Goal: Complete application form: Complete application form

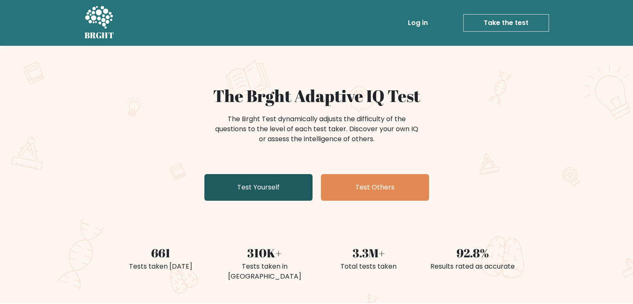
click at [279, 186] on link "Test Yourself" at bounding box center [258, 187] width 108 height 27
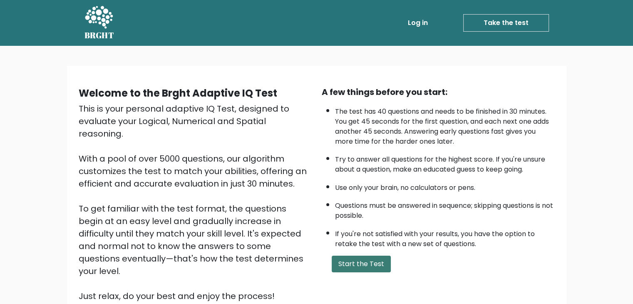
click at [380, 260] on button "Start the Test" at bounding box center [361, 264] width 59 height 17
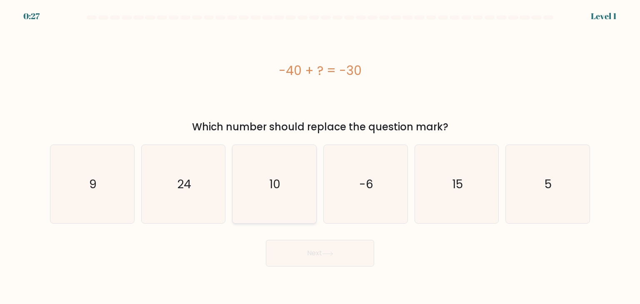
click at [265, 189] on icon "10" at bounding box center [274, 184] width 78 height 78
click at [320, 156] on input "c. 10" at bounding box center [320, 154] width 0 height 4
radio input "true"
click at [320, 250] on button "Next" at bounding box center [320, 253] width 108 height 27
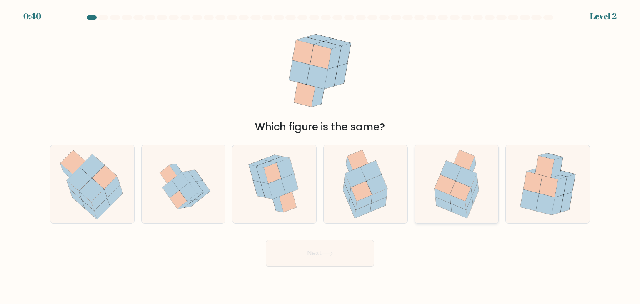
click at [476, 194] on icon at bounding box center [475, 193] width 7 height 22
click at [320, 156] on input "e." at bounding box center [320, 154] width 0 height 4
radio input "true"
click at [353, 254] on button "Next" at bounding box center [320, 253] width 108 height 27
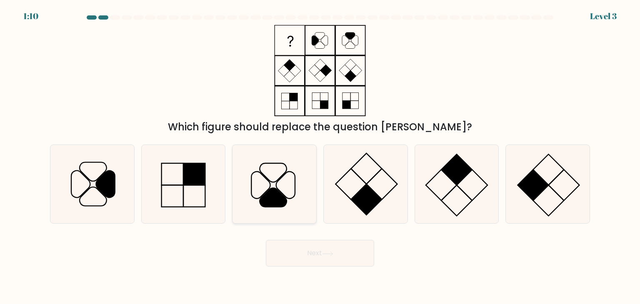
click at [292, 194] on icon at bounding box center [274, 184] width 78 height 78
click at [320, 156] on input "c." at bounding box center [320, 154] width 0 height 4
radio input "true"
click at [315, 255] on button "Next" at bounding box center [320, 253] width 108 height 27
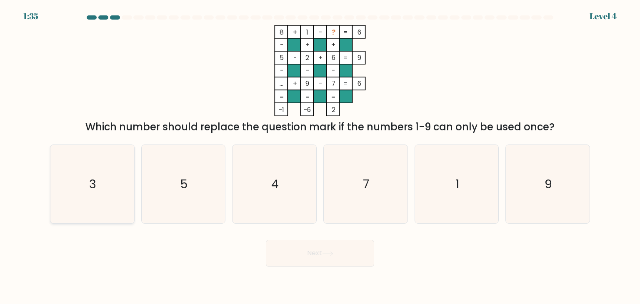
click at [102, 191] on icon "3" at bounding box center [92, 184] width 78 height 78
click at [320, 156] on input "a. 3" at bounding box center [320, 154] width 0 height 4
radio input "true"
click at [294, 257] on button "Next" at bounding box center [320, 253] width 108 height 27
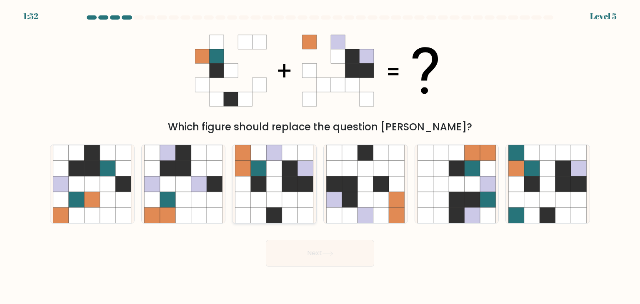
click at [279, 167] on icon at bounding box center [275, 169] width 16 height 16
click at [320, 156] on input "c." at bounding box center [320, 154] width 0 height 4
radio input "true"
click at [310, 252] on button "Next" at bounding box center [320, 253] width 108 height 27
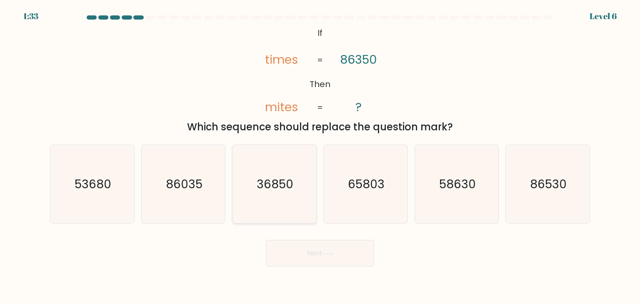
click at [295, 188] on icon "36850" at bounding box center [274, 184] width 78 height 78
click at [320, 156] on input "c. 36850" at bounding box center [320, 154] width 0 height 4
radio input "true"
click at [330, 257] on button "Next" at bounding box center [320, 253] width 108 height 27
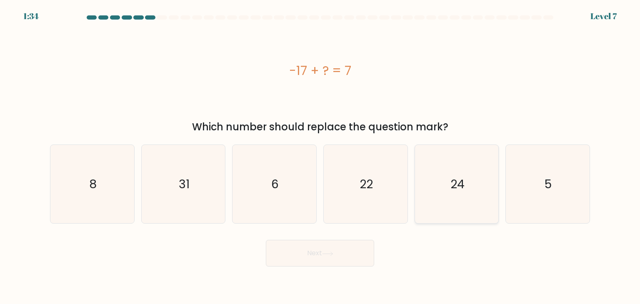
click at [433, 194] on icon "24" at bounding box center [456, 184] width 78 height 78
click at [320, 156] on input "e. 24" at bounding box center [320, 154] width 0 height 4
radio input "true"
click at [299, 263] on button "Next" at bounding box center [320, 253] width 108 height 27
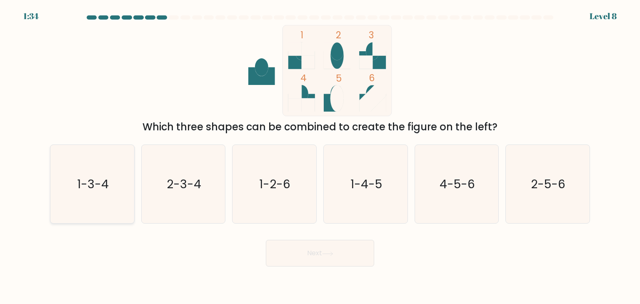
click at [102, 189] on text "1-3-4" at bounding box center [93, 184] width 32 height 17
click at [320, 156] on input "a. 1-3-4" at bounding box center [320, 154] width 0 height 4
radio input "true"
click at [365, 253] on button "Next" at bounding box center [320, 253] width 108 height 27
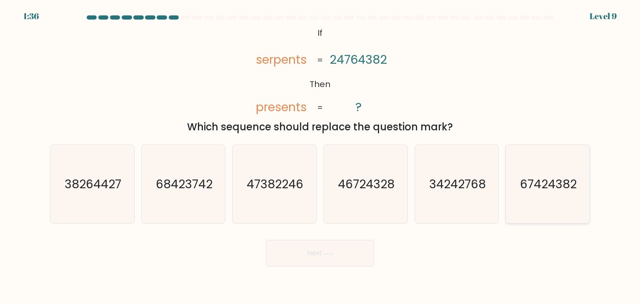
click at [533, 187] on text "67424382" at bounding box center [548, 184] width 57 height 17
click at [320, 156] on input "f. 67424382" at bounding box center [320, 154] width 0 height 4
radio input "true"
click at [330, 259] on button "Next" at bounding box center [320, 253] width 108 height 27
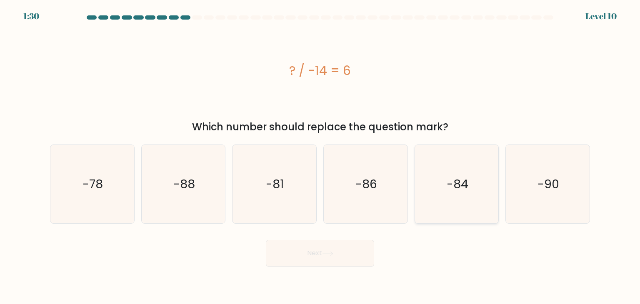
click at [420, 177] on icon "-84" at bounding box center [456, 184] width 78 height 78
click at [320, 156] on input "e. -84" at bounding box center [320, 154] width 0 height 4
radio input "true"
click at [348, 259] on button "Next" at bounding box center [320, 253] width 108 height 27
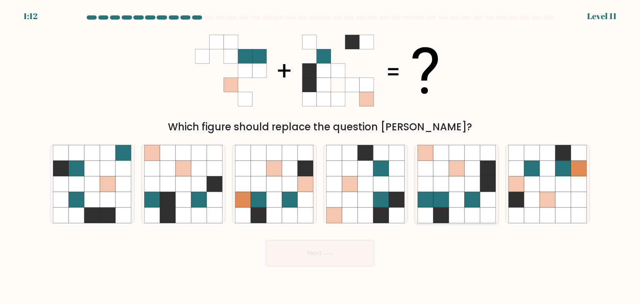
click at [462, 177] on icon at bounding box center [457, 184] width 16 height 16
click at [320, 156] on input "e." at bounding box center [320, 154] width 0 height 4
radio input "true"
click at [344, 254] on button "Next" at bounding box center [320, 253] width 108 height 27
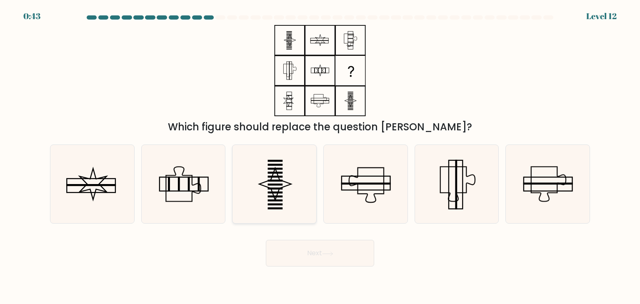
click at [272, 182] on icon at bounding box center [274, 184] width 78 height 78
click at [320, 156] on input "c." at bounding box center [320, 154] width 0 height 4
radio input "true"
click at [319, 256] on button "Next" at bounding box center [320, 253] width 108 height 27
click at [318, 255] on button "Next" at bounding box center [320, 253] width 108 height 27
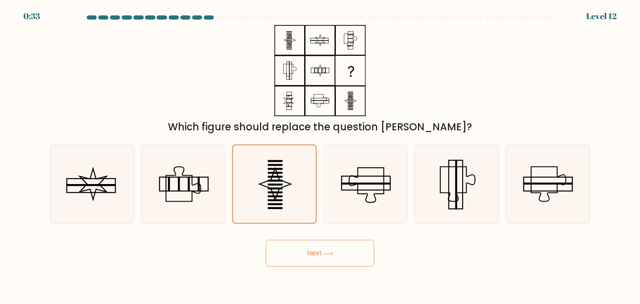
click at [341, 252] on button "Next" at bounding box center [320, 253] width 108 height 27
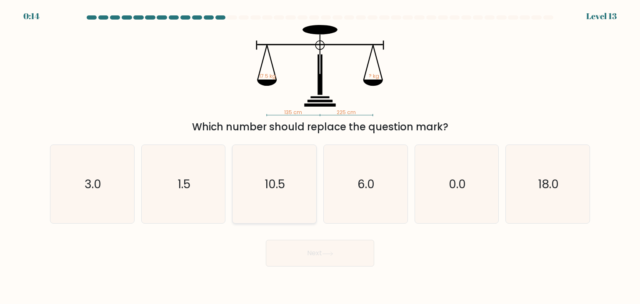
click at [290, 194] on icon "10.5" at bounding box center [274, 184] width 78 height 78
click at [320, 156] on input "c. 10.5" at bounding box center [320, 154] width 0 height 4
radio input "true"
click at [305, 249] on button "Next" at bounding box center [320, 253] width 108 height 27
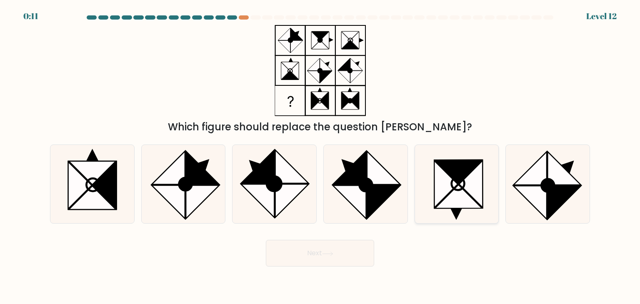
click at [466, 187] on icon at bounding box center [471, 184] width 24 height 47
click at [320, 156] on input "e." at bounding box center [320, 154] width 0 height 4
radio input "true"
click at [334, 244] on button "Next" at bounding box center [320, 253] width 108 height 27
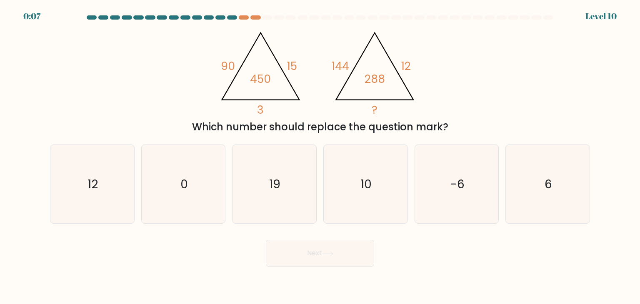
click at [333, 253] on icon at bounding box center [327, 254] width 11 height 5
click at [257, 17] on div at bounding box center [255, 17] width 10 height 4
click at [243, 16] on div at bounding box center [244, 17] width 10 height 4
click at [366, 174] on icon "10" at bounding box center [365, 184] width 78 height 78
click at [320, 156] on input "d. 10" at bounding box center [320, 154] width 0 height 4
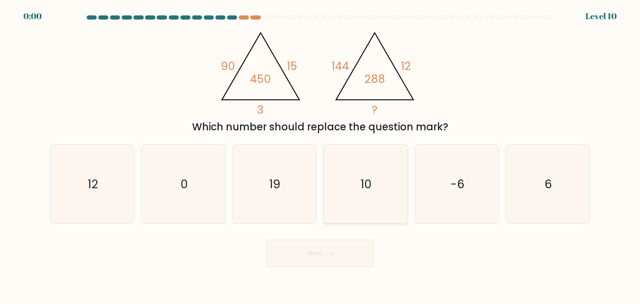
radio input "true"
click at [327, 244] on div "Next" at bounding box center [320, 250] width 550 height 33
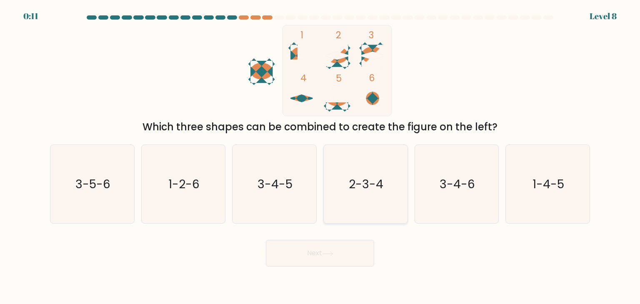
click at [375, 191] on text "2-3-4" at bounding box center [366, 184] width 35 height 17
click at [320, 156] on input "d. 2-3-4" at bounding box center [320, 154] width 0 height 4
radio input "true"
click at [310, 259] on button "Next" at bounding box center [320, 253] width 108 height 27
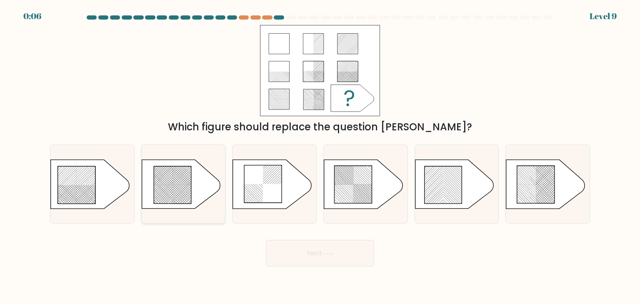
click at [168, 183] on icon at bounding box center [172, 184] width 37 height 37
click at [320, 156] on input "b." at bounding box center [320, 154] width 0 height 4
radio input "true"
click at [314, 249] on button "Next" at bounding box center [320, 253] width 108 height 27
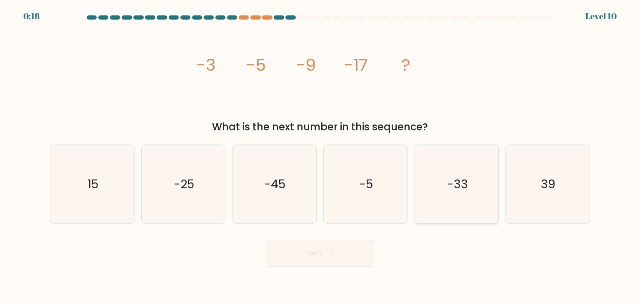
click at [481, 195] on icon "-33" at bounding box center [456, 184] width 78 height 78
click at [320, 156] on input "e. -33" at bounding box center [320, 154] width 0 height 4
radio input "true"
click at [346, 254] on button "Next" at bounding box center [320, 253] width 108 height 27
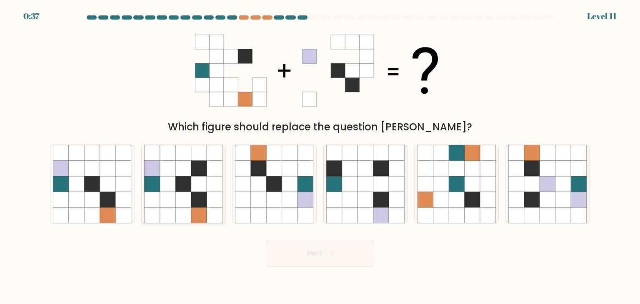
click at [184, 180] on icon at bounding box center [183, 184] width 16 height 16
click at [320, 156] on input "b." at bounding box center [320, 154] width 0 height 4
radio input "true"
click at [320, 251] on button "Next" at bounding box center [320, 253] width 108 height 27
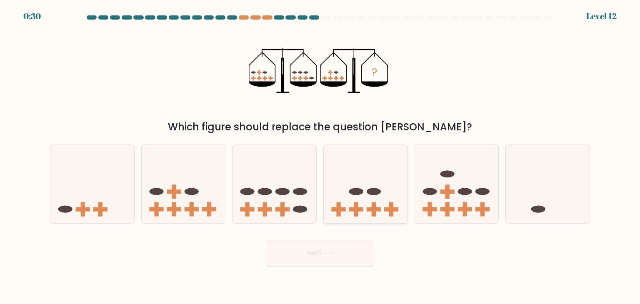
click at [372, 209] on rect at bounding box center [373, 209] width 14 height 4
click at [320, 156] on input "d." at bounding box center [320, 154] width 0 height 4
radio input "true"
click at [309, 252] on button "Next" at bounding box center [320, 253] width 108 height 27
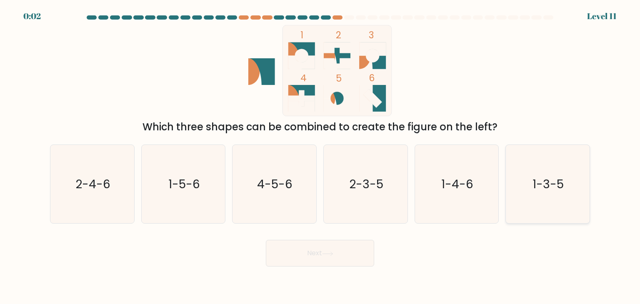
click at [565, 194] on icon "1-3-5" at bounding box center [547, 184] width 78 height 78
click at [320, 156] on input "f. 1-3-5" at bounding box center [320, 154] width 0 height 4
radio input "true"
click at [352, 256] on button "Next" at bounding box center [320, 253] width 108 height 27
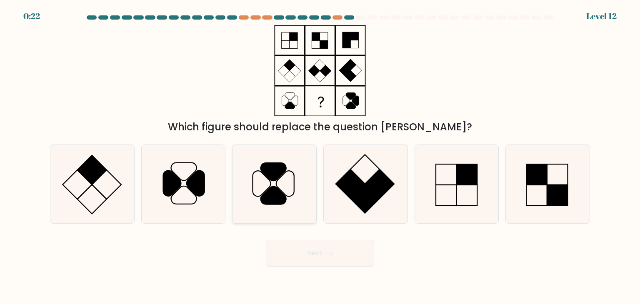
click at [285, 200] on icon at bounding box center [273, 196] width 25 height 18
click at [320, 156] on input "c." at bounding box center [320, 154] width 0 height 4
radio input "true"
click at [294, 245] on button "Next" at bounding box center [320, 253] width 108 height 27
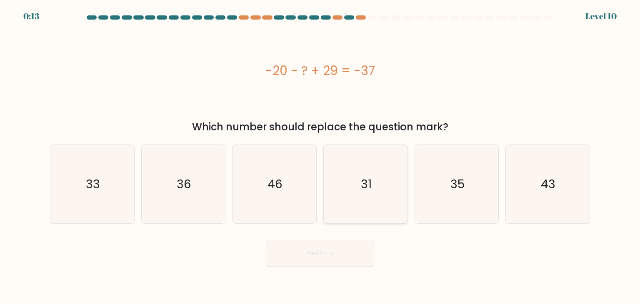
click at [374, 195] on icon "31" at bounding box center [365, 184] width 78 height 78
click at [320, 156] on input "d. 31" at bounding box center [320, 154] width 0 height 4
radio input "true"
click at [328, 234] on form "a." at bounding box center [320, 140] width 640 height 251
click at [325, 247] on button "Next" at bounding box center [320, 253] width 108 height 27
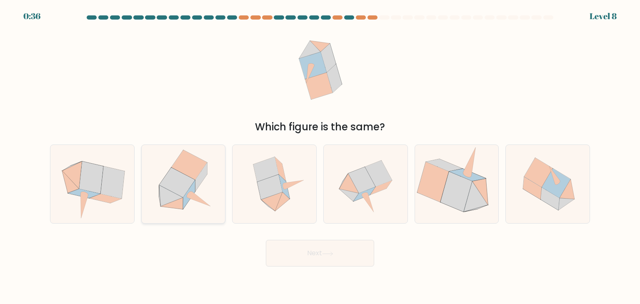
click at [163, 195] on icon at bounding box center [171, 195] width 24 height 21
click at [320, 156] on input "b." at bounding box center [320, 154] width 0 height 4
radio input "true"
click at [365, 178] on icon at bounding box center [361, 180] width 27 height 26
click at [320, 156] on input "d." at bounding box center [320, 154] width 0 height 4
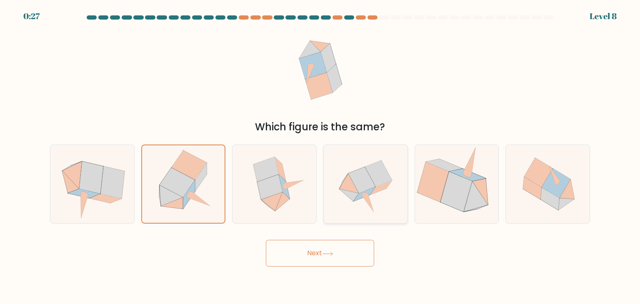
radio input "true"
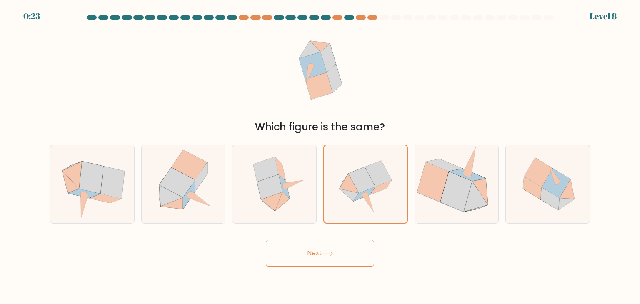
click at [327, 254] on icon at bounding box center [327, 254] width 11 height 5
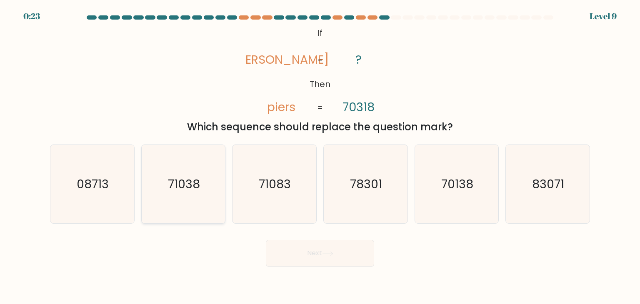
click at [162, 200] on icon "71038" at bounding box center [183, 184] width 78 height 78
click at [320, 156] on input "b. 71038" at bounding box center [320, 154] width 0 height 4
radio input "true"
click at [320, 255] on button "Next" at bounding box center [320, 253] width 108 height 27
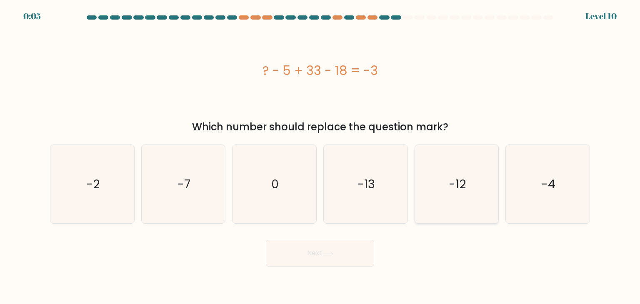
click at [475, 191] on icon "-12" at bounding box center [456, 184] width 78 height 78
click at [320, 156] on input "e. -12" at bounding box center [320, 154] width 0 height 4
radio input "true"
click at [307, 255] on button "Next" at bounding box center [320, 253] width 108 height 27
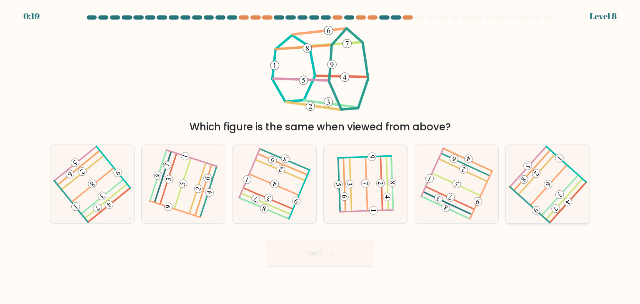
click at [536, 189] on icon at bounding box center [547, 184] width 63 height 63
click at [320, 156] on input "f." at bounding box center [320, 154] width 0 height 4
radio input "true"
click at [304, 250] on button "Next" at bounding box center [320, 253] width 108 height 27
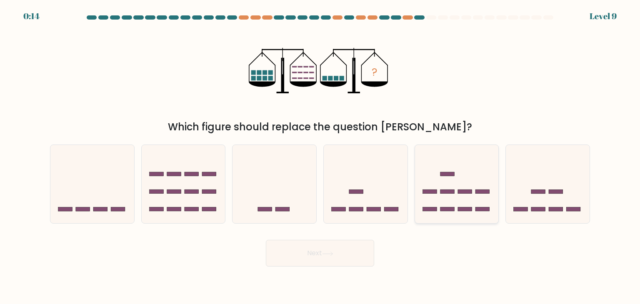
click at [480, 179] on icon at bounding box center [457, 184] width 84 height 69
click at [320, 156] on input "e." at bounding box center [320, 154] width 0 height 4
radio input "true"
click at [285, 252] on button "Next" at bounding box center [320, 253] width 108 height 27
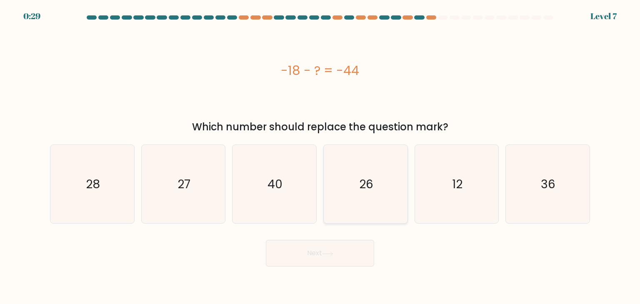
click at [395, 205] on icon "26" at bounding box center [365, 184] width 78 height 78
click at [320, 156] on input "d. 26" at bounding box center [320, 154] width 0 height 4
radio input "true"
click at [353, 249] on button "Next" at bounding box center [320, 253] width 108 height 27
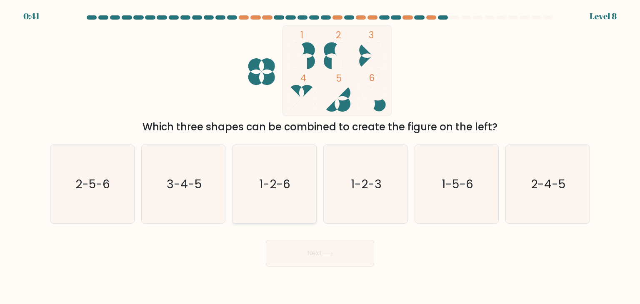
click at [285, 198] on icon "1-2-6" at bounding box center [274, 184] width 78 height 78
click at [320, 156] on input "c. 1-2-6" at bounding box center [320, 154] width 0 height 4
radio input "true"
click at [305, 243] on button "Next" at bounding box center [320, 253] width 108 height 27
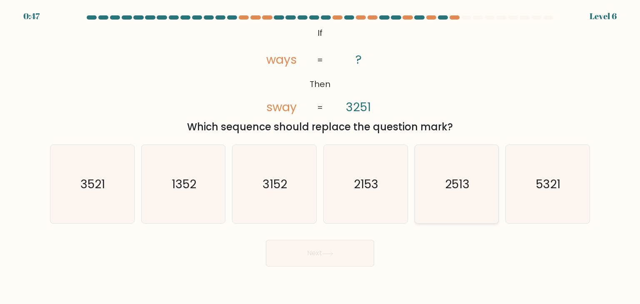
click at [451, 186] on text "2513" at bounding box center [457, 184] width 25 height 17
click at [320, 156] on input "e. 2513" at bounding box center [320, 154] width 0 height 4
radio input "true"
click at [357, 253] on button "Next" at bounding box center [320, 253] width 108 height 27
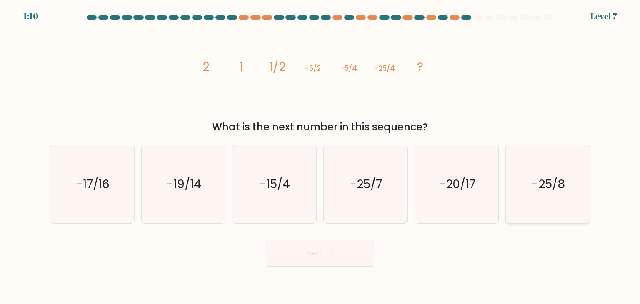
click at [551, 177] on text "-25/8" at bounding box center [547, 184] width 33 height 17
click at [320, 156] on input "f. -25/8" at bounding box center [320, 154] width 0 height 4
radio input "true"
click at [344, 254] on button "Next" at bounding box center [320, 253] width 108 height 27
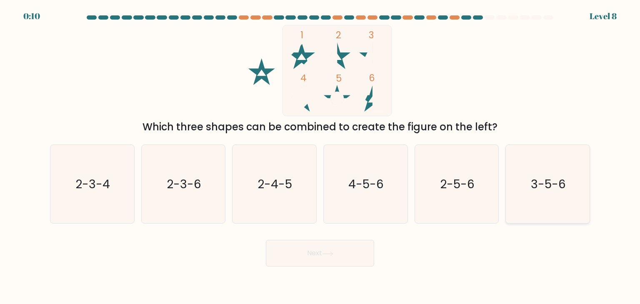
click at [536, 189] on text "3-5-6" at bounding box center [548, 184] width 35 height 17
click at [320, 156] on input "f. 3-5-6" at bounding box center [320, 154] width 0 height 4
radio input "true"
click at [341, 188] on icon "4-5-6" at bounding box center [365, 184] width 78 height 78
click at [320, 156] on input "d. 4-5-6" at bounding box center [320, 154] width 0 height 4
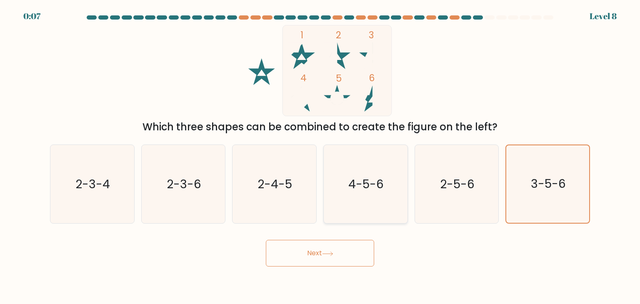
radio input "true"
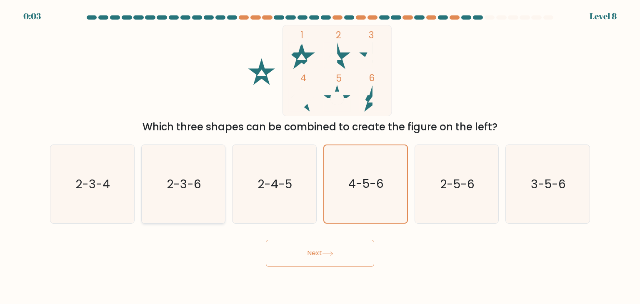
click at [188, 184] on text "2-3-6" at bounding box center [184, 184] width 35 height 17
click at [320, 156] on input "b. 2-3-6" at bounding box center [320, 154] width 0 height 4
radio input "true"
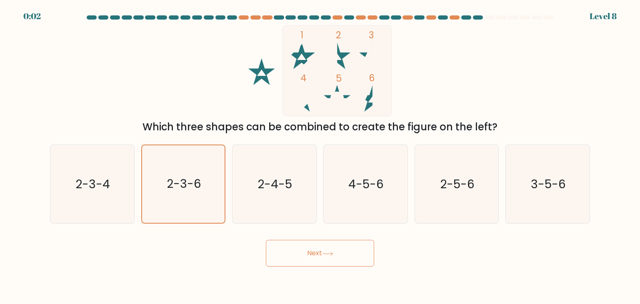
click at [288, 241] on button "Next" at bounding box center [320, 253] width 108 height 27
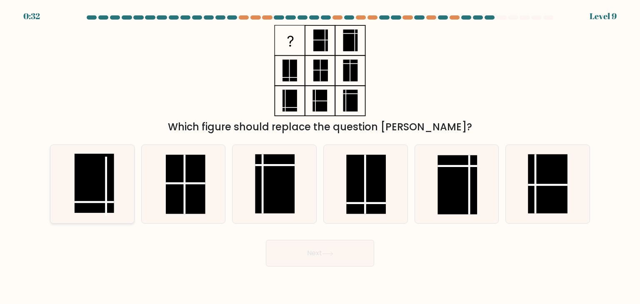
click at [109, 194] on rect at bounding box center [95, 183] width 40 height 59
click at [320, 156] on input "a." at bounding box center [320, 154] width 0 height 4
radio input "true"
click at [335, 256] on button "Next" at bounding box center [320, 253] width 108 height 27
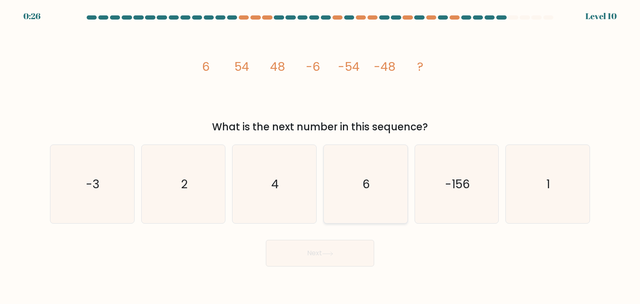
click at [396, 199] on icon "6" at bounding box center [365, 184] width 78 height 78
click at [320, 156] on input "d. 6" at bounding box center [320, 154] width 0 height 4
radio input "true"
click at [361, 257] on button "Next" at bounding box center [320, 253] width 108 height 27
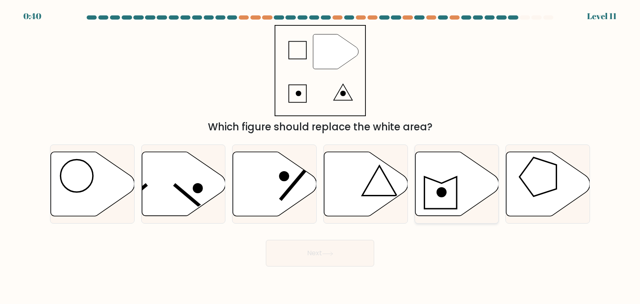
click at [436, 189] on icon at bounding box center [457, 184] width 84 height 64
click at [320, 156] on input "e." at bounding box center [320, 154] width 0 height 4
radio input "true"
click at [328, 243] on button "Next" at bounding box center [320, 253] width 108 height 27
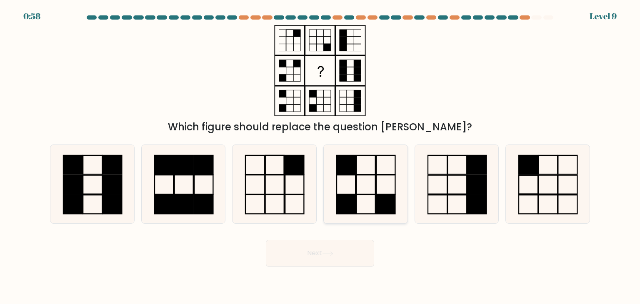
click at [373, 192] on icon at bounding box center [365, 184] width 78 height 78
click at [320, 156] on input "d." at bounding box center [320, 154] width 0 height 4
radio input "true"
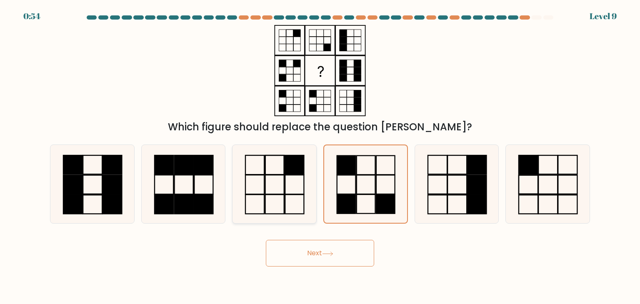
click at [283, 200] on icon at bounding box center [274, 184] width 78 height 78
click at [320, 156] on input "c." at bounding box center [320, 154] width 0 height 4
radio input "true"
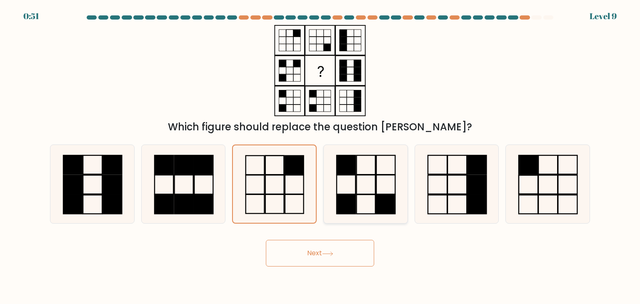
click at [359, 190] on icon at bounding box center [365, 184] width 78 height 78
click at [320, 156] on input "d." at bounding box center [320, 154] width 0 height 4
radio input "true"
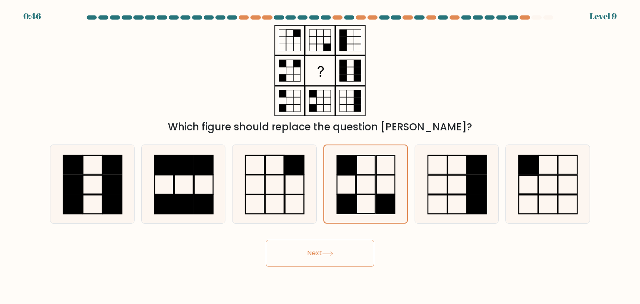
click at [332, 247] on button "Next" at bounding box center [320, 253] width 108 height 27
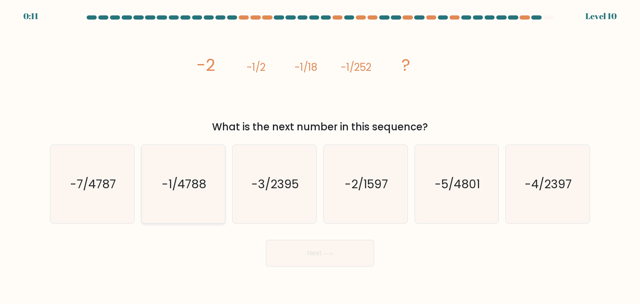
click at [195, 179] on text "-1/4788" at bounding box center [184, 184] width 45 height 17
click at [320, 156] on input "b. -1/4788" at bounding box center [320, 154] width 0 height 4
radio input "true"
click at [352, 259] on button "Next" at bounding box center [320, 253] width 108 height 27
click at [328, 249] on button "Next" at bounding box center [320, 253] width 108 height 27
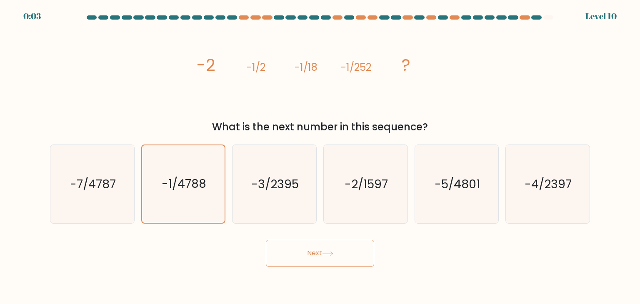
click at [328, 249] on button "Next" at bounding box center [320, 253] width 108 height 27
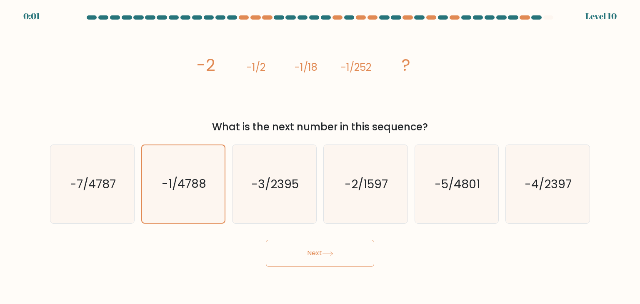
click at [330, 249] on button "Next" at bounding box center [320, 253] width 108 height 27
click at [331, 247] on button "Next" at bounding box center [320, 253] width 108 height 27
click at [332, 254] on button "Next" at bounding box center [320, 253] width 108 height 27
click at [332, 257] on button "Next" at bounding box center [320, 253] width 108 height 27
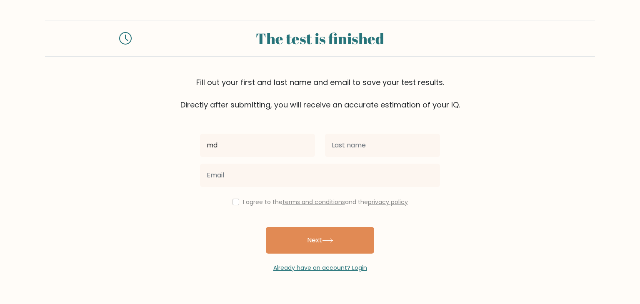
type input "md"
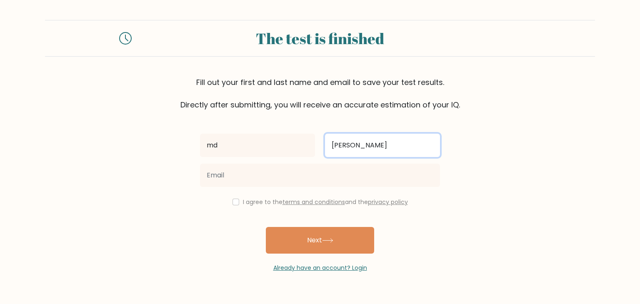
type input "[PERSON_NAME]"
click at [266, 227] on button "Next" at bounding box center [320, 240] width 108 height 27
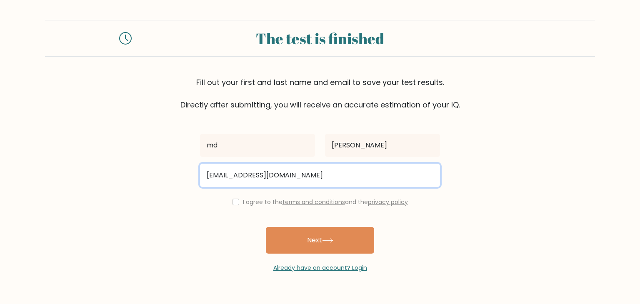
type input "saydaman22@gmail.com"
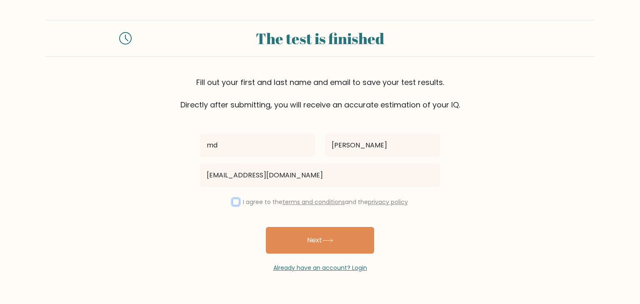
click at [234, 202] on input "checkbox" at bounding box center [235, 202] width 7 height 7
checkbox input "true"
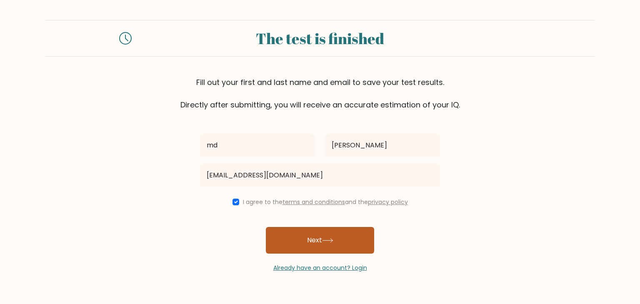
click at [275, 237] on button "Next" at bounding box center [320, 240] width 108 height 27
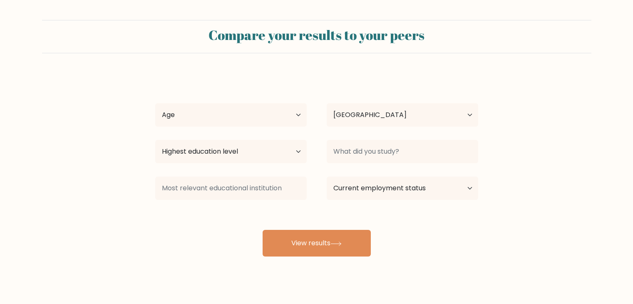
select select "IN"
click at [290, 111] on select "Age Under [DEMOGRAPHIC_DATA] [DEMOGRAPHIC_DATA] [DEMOGRAPHIC_DATA] [DEMOGRAPHIC…" at bounding box center [231, 114] width 152 height 23
select select "18_24"
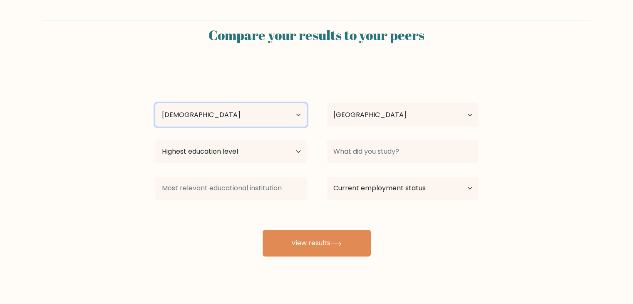
click at [155, 103] on select "Age Under [DEMOGRAPHIC_DATA] [DEMOGRAPHIC_DATA] [DEMOGRAPHIC_DATA] [DEMOGRAPHIC…" at bounding box center [231, 114] width 152 height 23
click at [259, 121] on select "Age Under [DEMOGRAPHIC_DATA] [DEMOGRAPHIC_DATA] [DEMOGRAPHIC_DATA] [DEMOGRAPHIC…" at bounding box center [231, 114] width 152 height 23
click at [280, 119] on select "Age Under 18 years old 18-24 years old 25-34 years old 35-44 years old 45-54 ye…" at bounding box center [231, 114] width 152 height 23
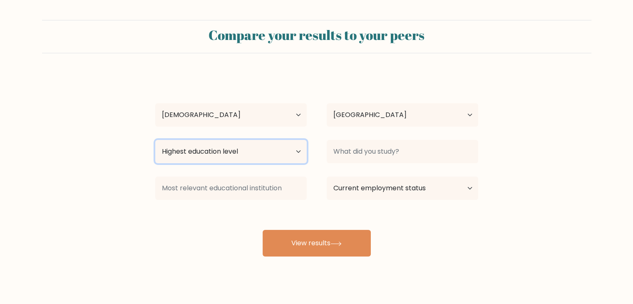
click at [283, 145] on select "Highest education level No schooling Primary Lower Secondary Upper Secondary Oc…" at bounding box center [231, 151] width 152 height 23
select select "upper_secondary"
click at [155, 140] on select "Highest education level No schooling Primary Lower Secondary Upper Secondary Oc…" at bounding box center [231, 151] width 152 height 23
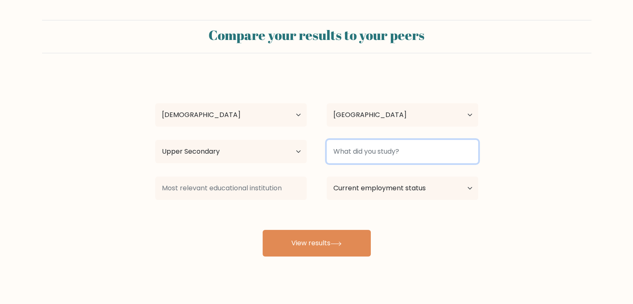
click at [361, 160] on input at bounding box center [403, 151] width 152 height 23
type input "b a"
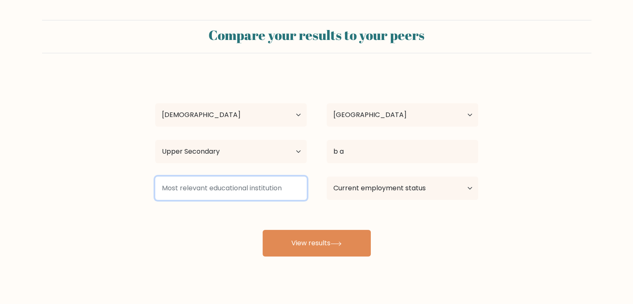
click at [224, 184] on input at bounding box center [231, 188] width 152 height 23
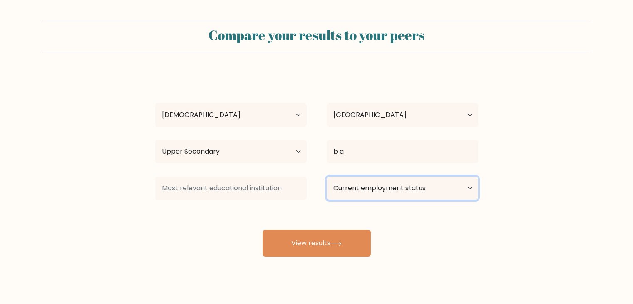
click at [344, 187] on select "Current employment status Employed Student Retired Other / prefer not to answer" at bounding box center [403, 188] width 152 height 23
select select "employed"
click at [327, 177] on select "Current employment status Employed Student Retired Other / prefer not to answer" at bounding box center [403, 188] width 152 height 23
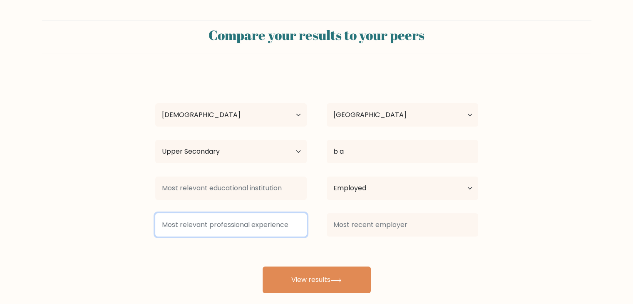
click at [272, 228] on input at bounding box center [231, 224] width 152 height 23
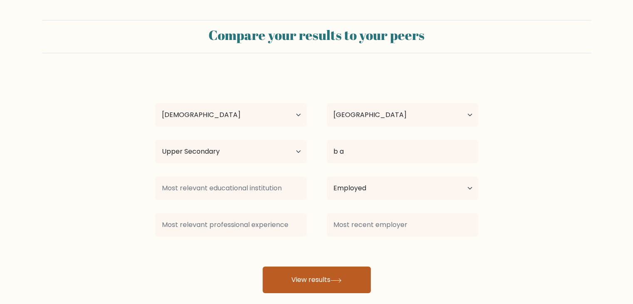
click at [347, 269] on button "View results" at bounding box center [317, 280] width 108 height 27
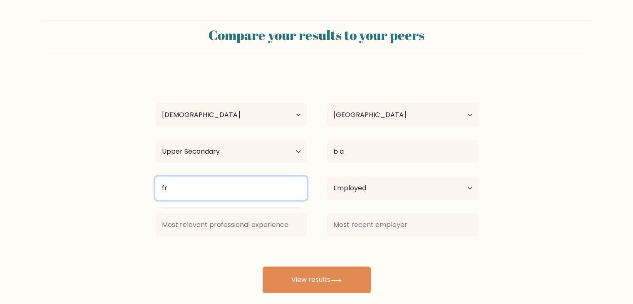
type input "f"
type input "j"
type input "a"
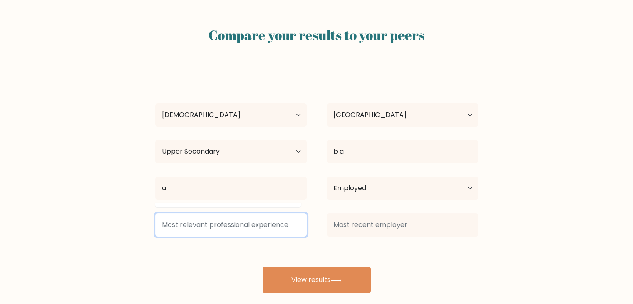
click at [257, 214] on input at bounding box center [231, 224] width 152 height 23
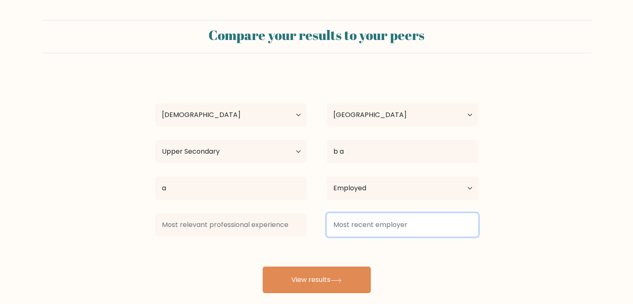
click at [367, 223] on input at bounding box center [403, 224] width 152 height 23
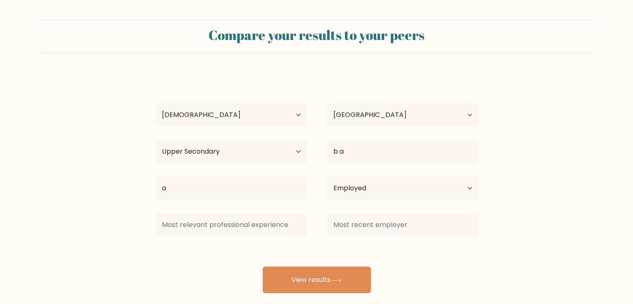
click at [277, 247] on div "md areeb Age Under 18 years old 18-24 years old 25-34 years old 35-44 years old…" at bounding box center [316, 183] width 333 height 220
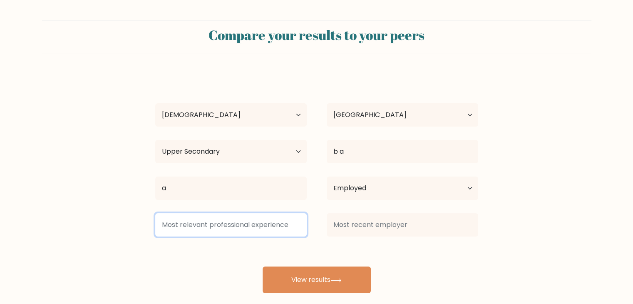
click at [278, 224] on input at bounding box center [231, 224] width 152 height 23
type input "3"
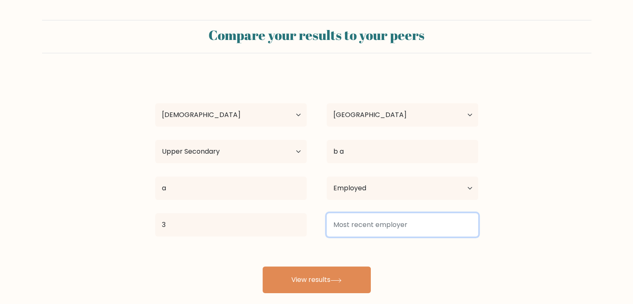
click at [386, 222] on input at bounding box center [403, 224] width 152 height 23
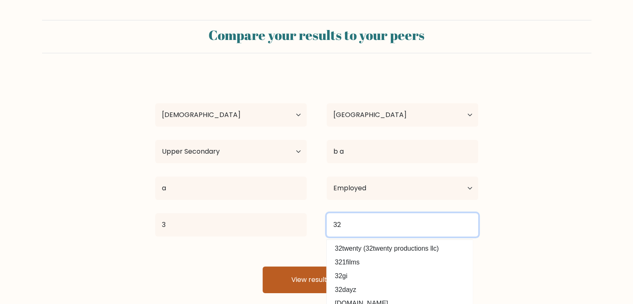
type input "32"
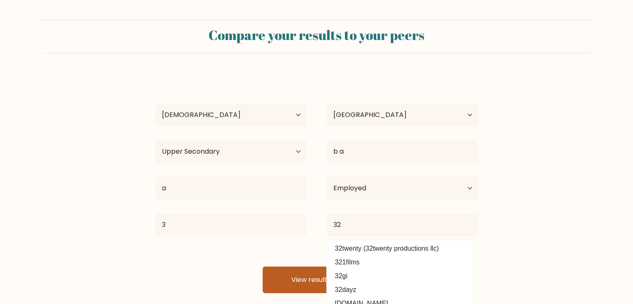
click at [290, 277] on button "View results" at bounding box center [317, 280] width 108 height 27
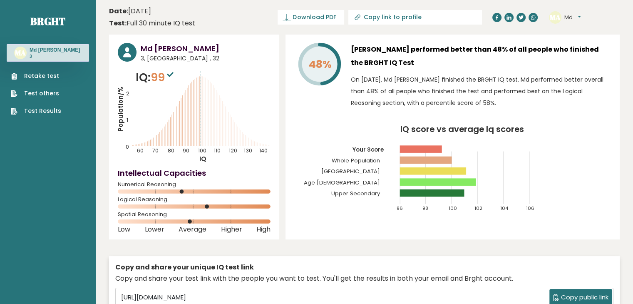
drag, startPoint x: 182, startPoint y: 192, endPoint x: 189, endPoint y: 194, distance: 6.9
click at [189, 194] on icon at bounding box center [194, 191] width 153 height 4
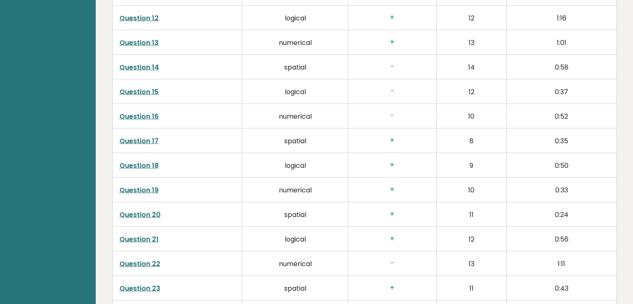
scroll to position [1503, 0]
